Goal: Information Seeking & Learning: Understand process/instructions

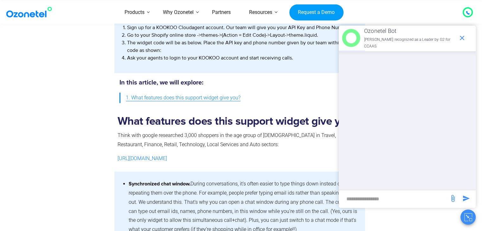
scroll to position [275, 0]
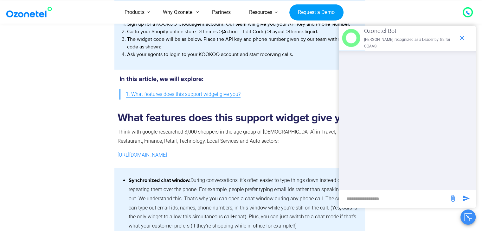
click at [365, 204] on div "​" at bounding box center [394, 199] width 104 height 11
click at [376, 190] on div "​" at bounding box center [394, 197] width 104 height 15
click at [372, 194] on input "new-msg-input" at bounding box center [394, 199] width 104 height 11
type input "**"
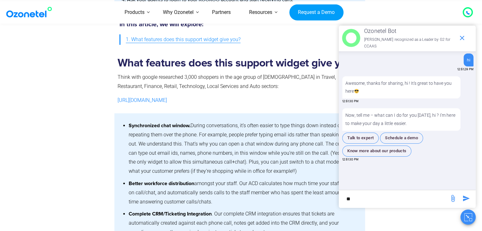
scroll to position [330, 0]
click at [167, 101] on link "[URL][DOMAIN_NAME]" at bounding box center [142, 100] width 49 height 6
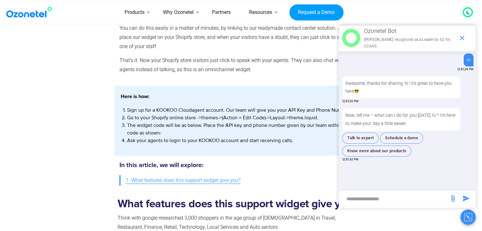
scroll to position [190, 0]
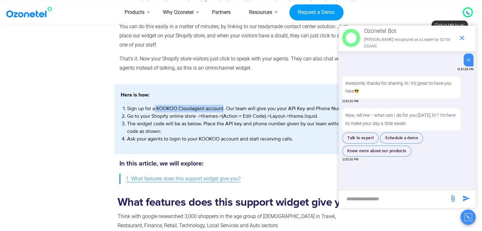
drag, startPoint x: 155, startPoint y: 108, endPoint x: 223, endPoint y: 101, distance: 68.8
click at [223, 101] on div "Here is how: Sign up for a KOOKOO Cloudagent account. Our team will give you yo…" at bounding box center [240, 117] width 238 height 52
copy li "KOOKOO Cloudagent account"
